Goal: Check status: Check status

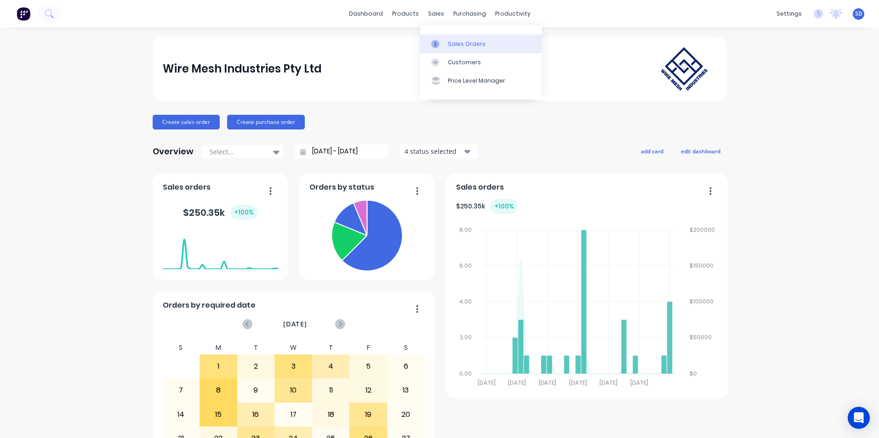
click at [441, 39] on link "Sales Orders" at bounding box center [481, 43] width 122 height 18
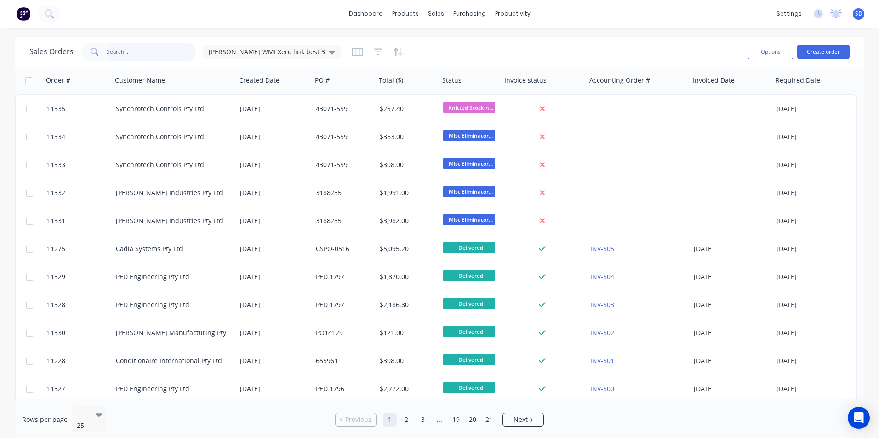
click at [134, 58] on input "text" at bounding box center [152, 52] width 90 height 18
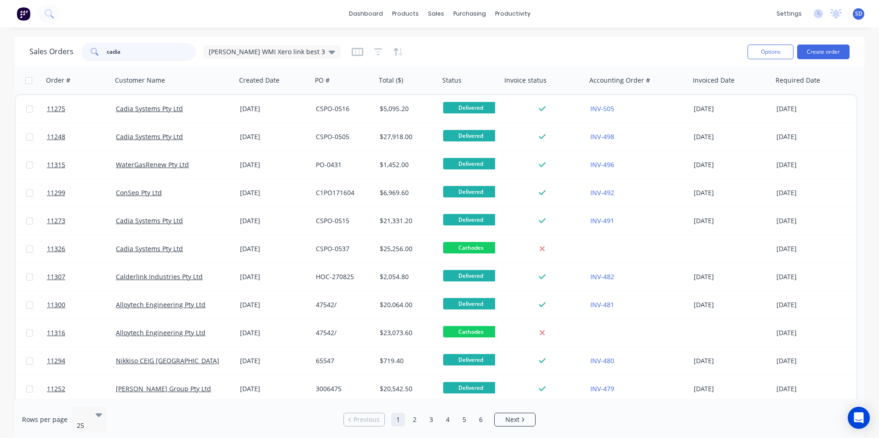
type input "cadia"
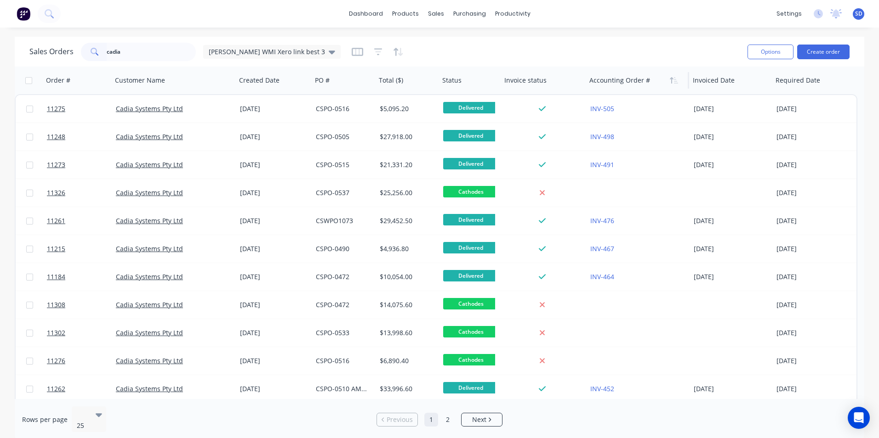
click at [640, 80] on div at bounding box center [634, 80] width 91 height 18
click at [675, 79] on icon "button" at bounding box center [676, 80] width 4 height 6
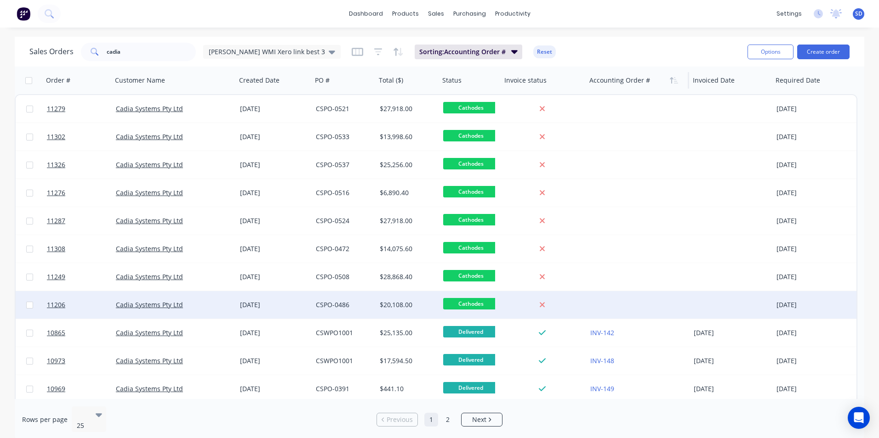
click at [597, 307] on div at bounding box center [637, 305] width 103 height 28
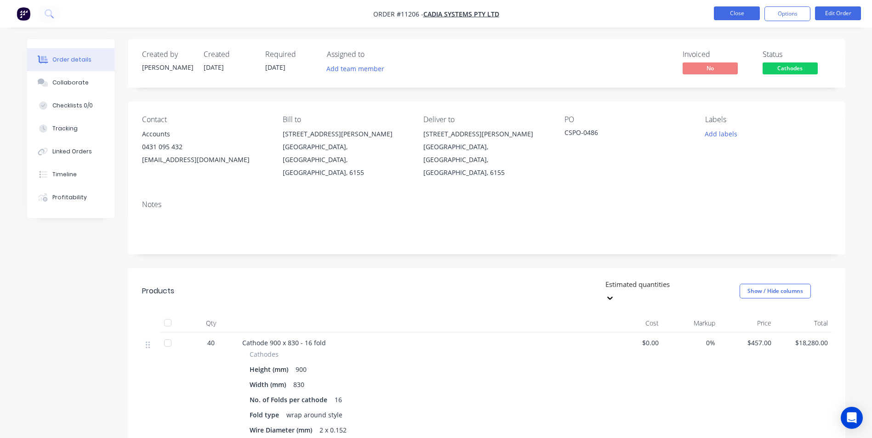
click at [735, 10] on button "Close" at bounding box center [737, 13] width 46 height 14
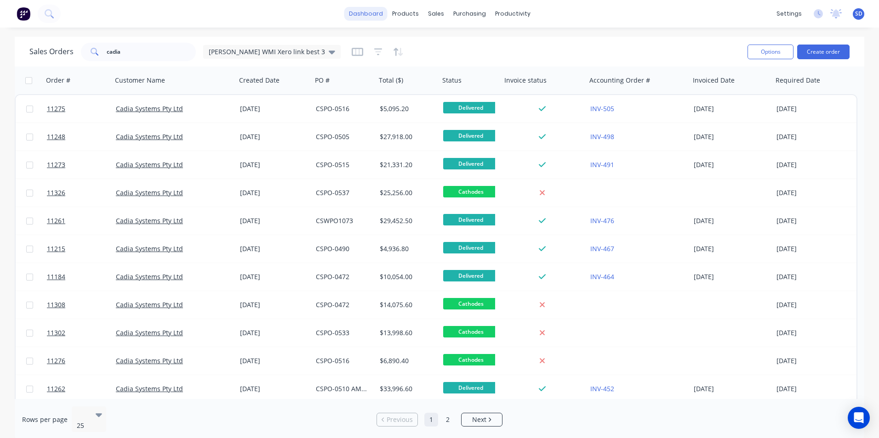
click at [378, 17] on link "dashboard" at bounding box center [365, 14] width 43 height 14
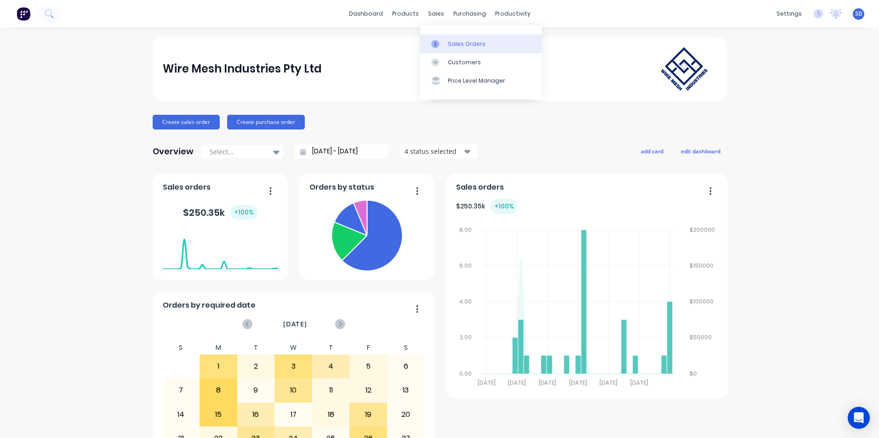
click at [446, 50] on link "Sales Orders" at bounding box center [481, 43] width 122 height 18
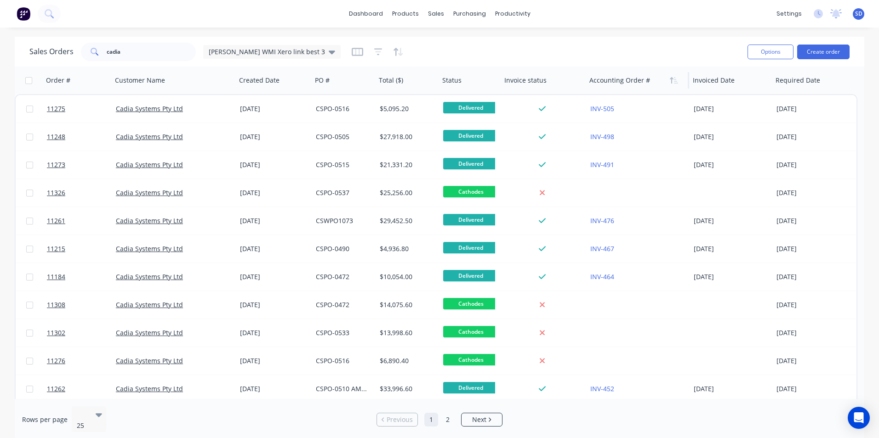
click at [632, 79] on div at bounding box center [634, 80] width 91 height 18
click at [674, 80] on icon "button" at bounding box center [674, 80] width 8 height 7
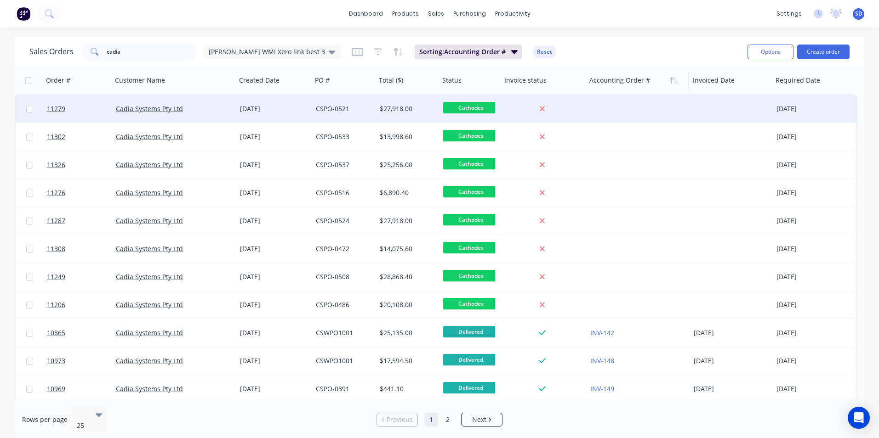
click at [668, 111] on div at bounding box center [637, 109] width 103 height 28
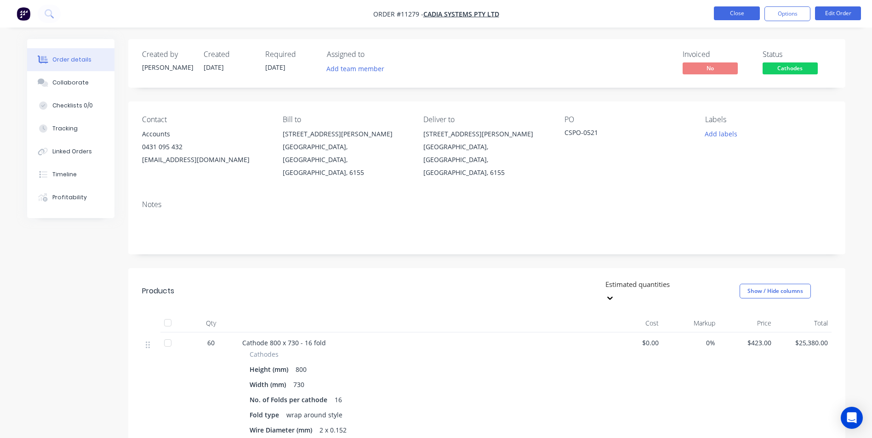
click at [750, 14] on button "Close" at bounding box center [737, 13] width 46 height 14
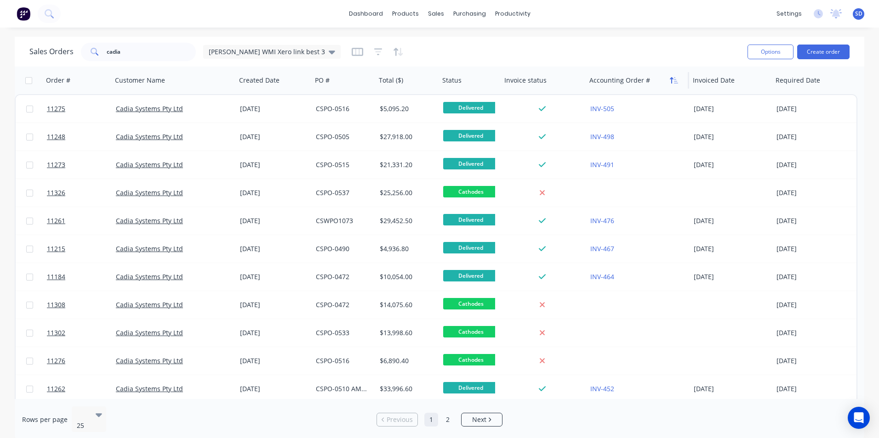
click at [677, 80] on icon "button" at bounding box center [674, 80] width 8 height 7
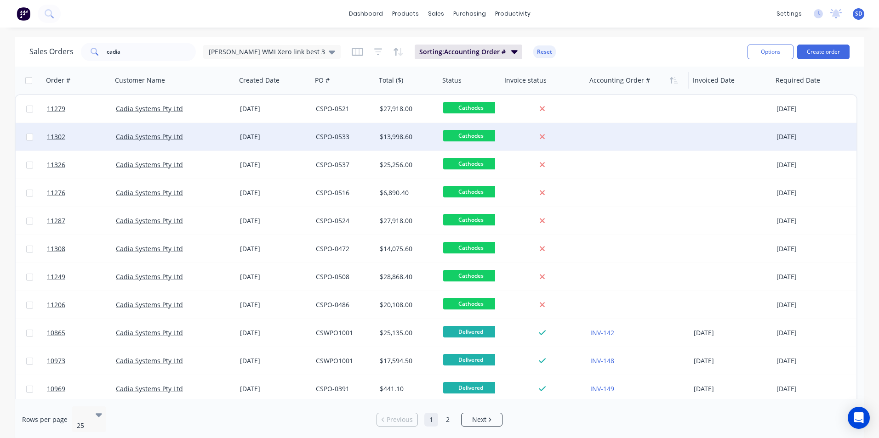
click at [653, 138] on div at bounding box center [637, 137] width 103 height 28
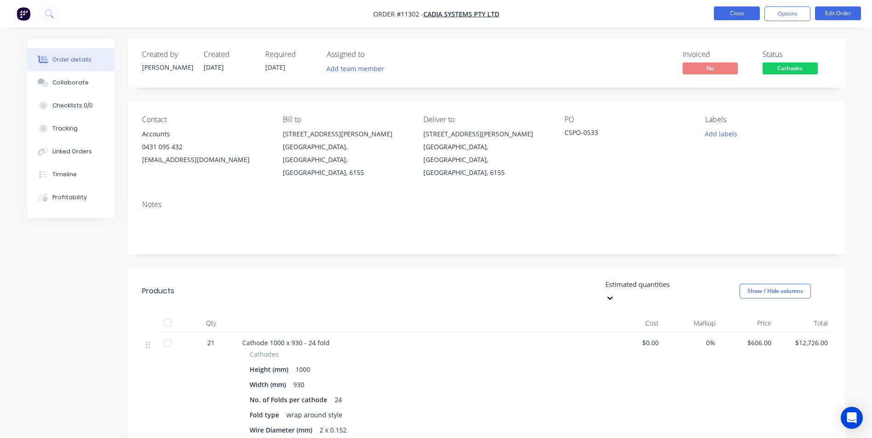
click at [730, 13] on button "Close" at bounding box center [737, 13] width 46 height 14
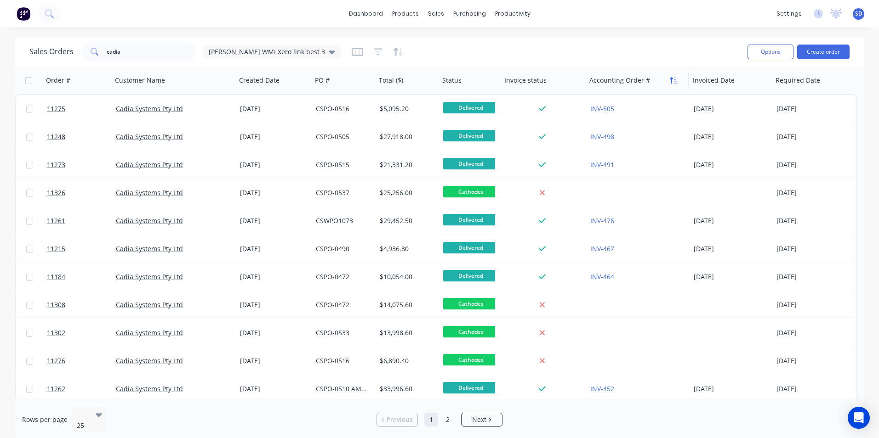
click at [679, 83] on button "button" at bounding box center [674, 81] width 14 height 14
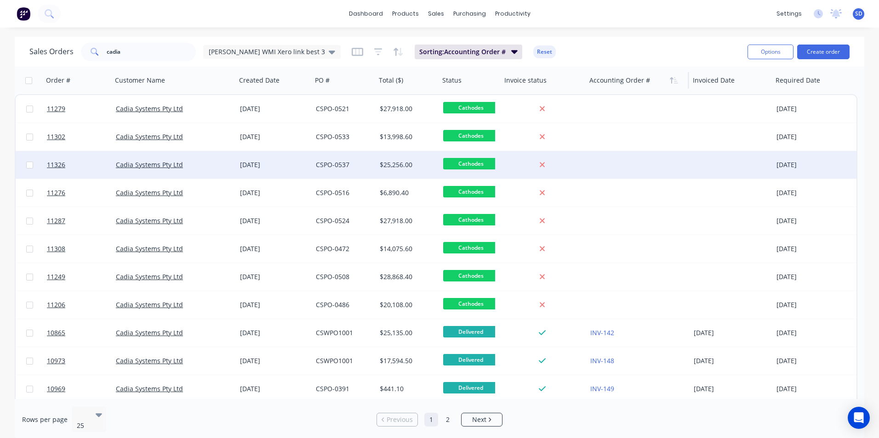
click at [594, 162] on div at bounding box center [637, 165] width 103 height 28
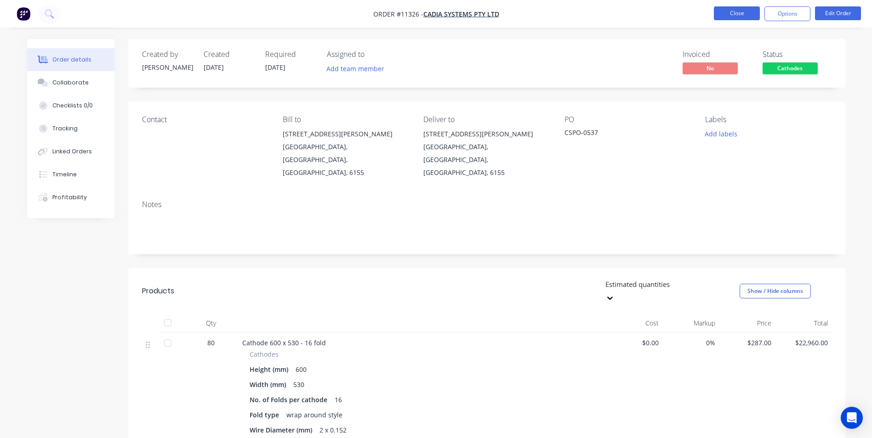
click at [755, 12] on button "Close" at bounding box center [737, 13] width 46 height 14
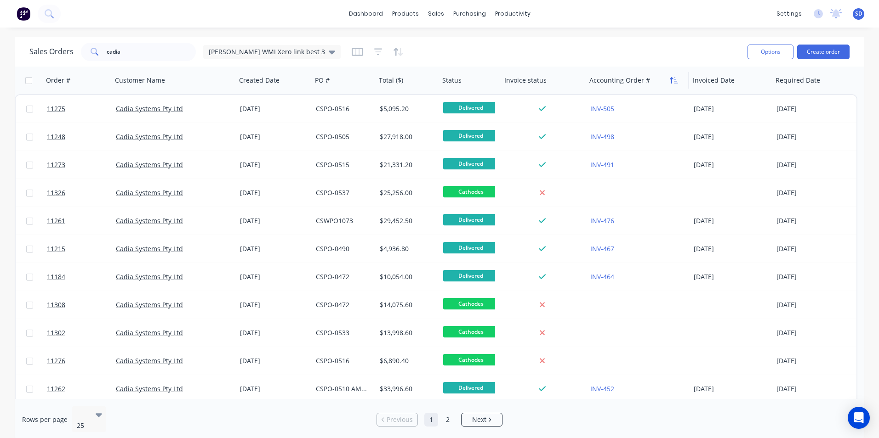
click at [675, 82] on icon "button" at bounding box center [674, 80] width 8 height 7
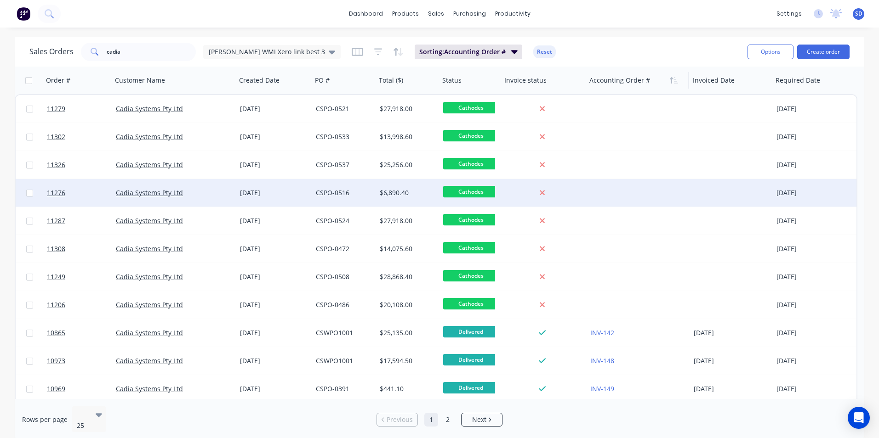
click at [625, 189] on div at bounding box center [637, 193] width 103 height 28
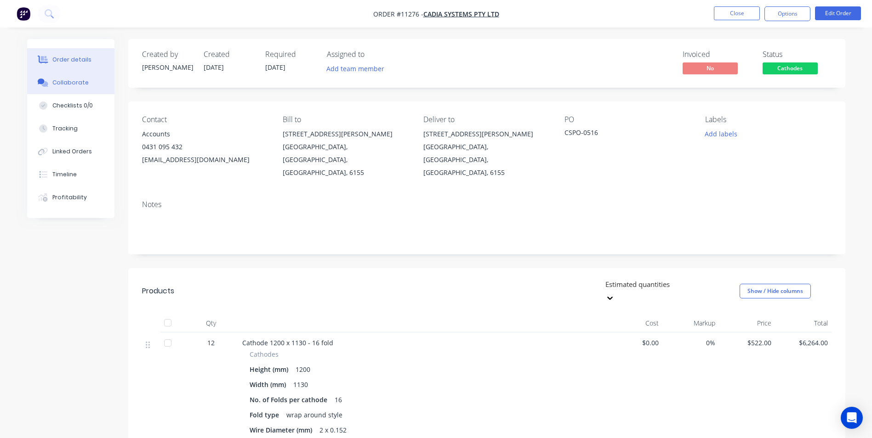
click at [83, 87] on button "Collaborate" at bounding box center [70, 82] width 87 height 23
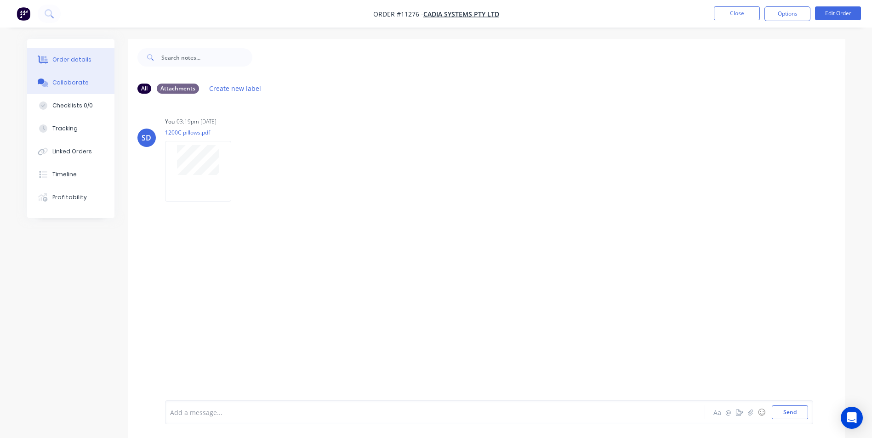
click at [74, 62] on div "Order details" at bounding box center [71, 60] width 39 height 8
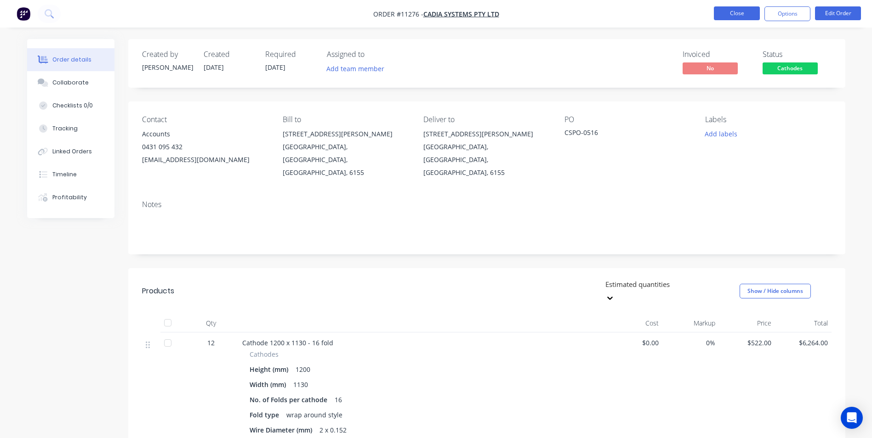
click at [731, 15] on button "Close" at bounding box center [737, 13] width 46 height 14
